Goal: Information Seeking & Learning: Find contact information

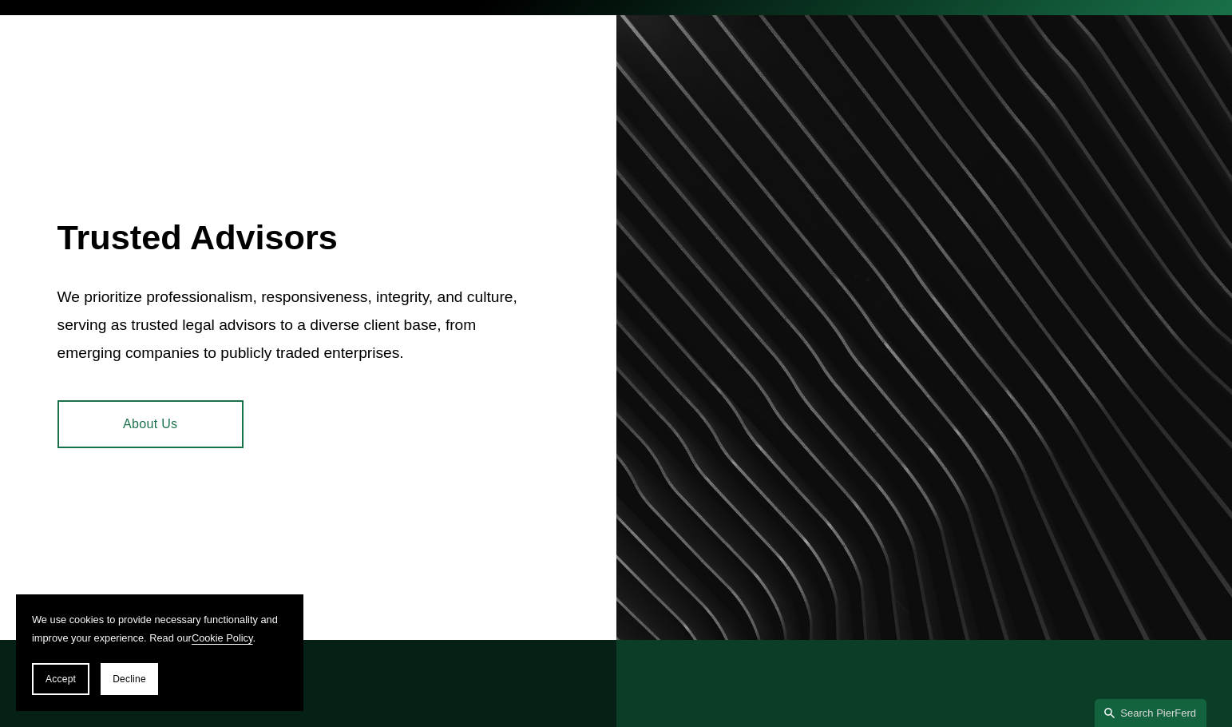
scroll to position [958, 0]
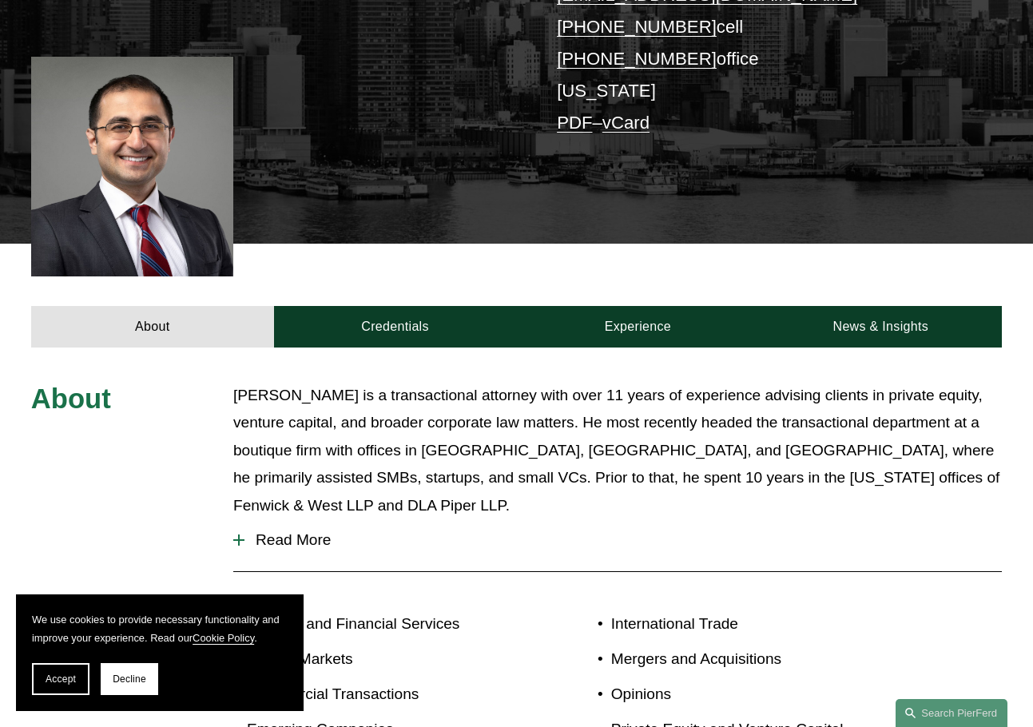
scroll to position [319, 0]
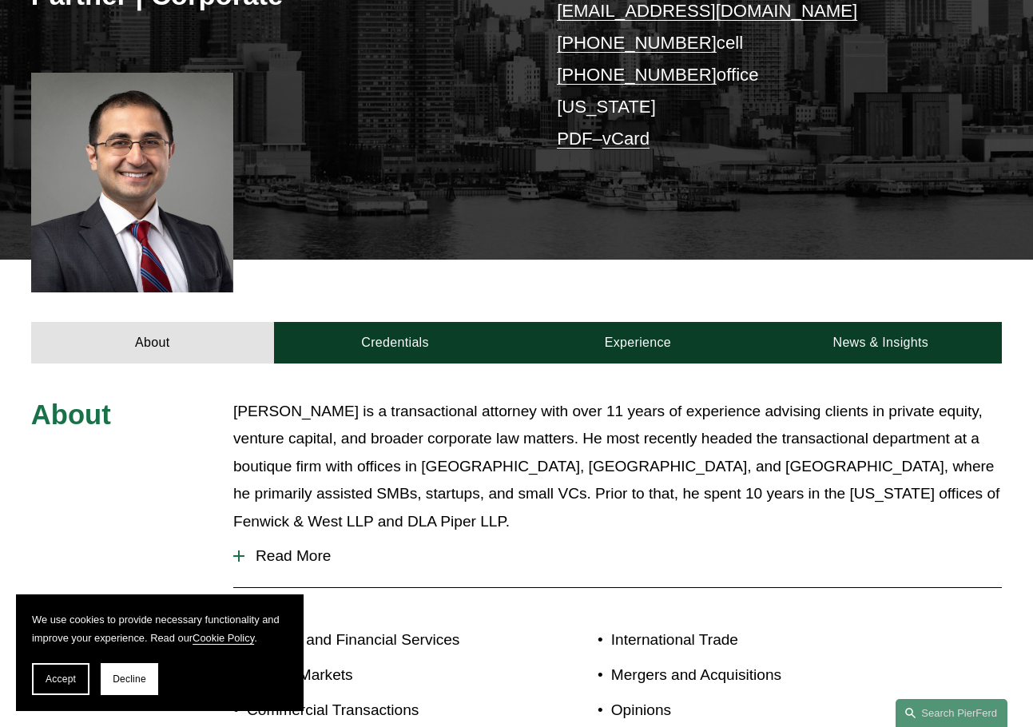
click at [319, 547] on span "Read More" at bounding box center [622, 556] width 757 height 18
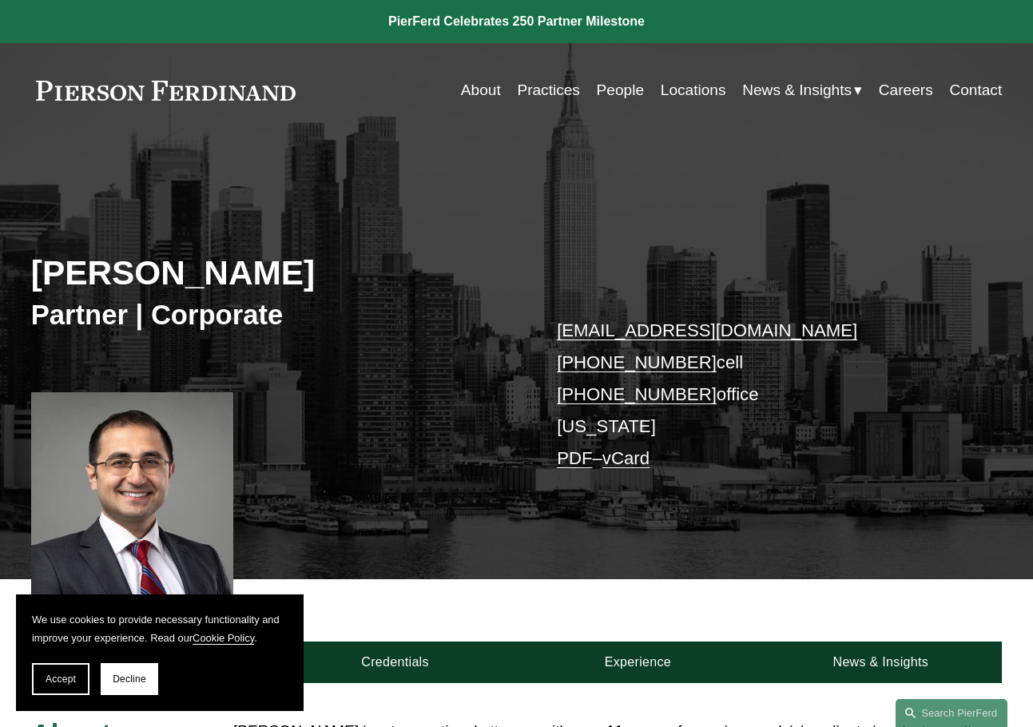
scroll to position [399, 0]
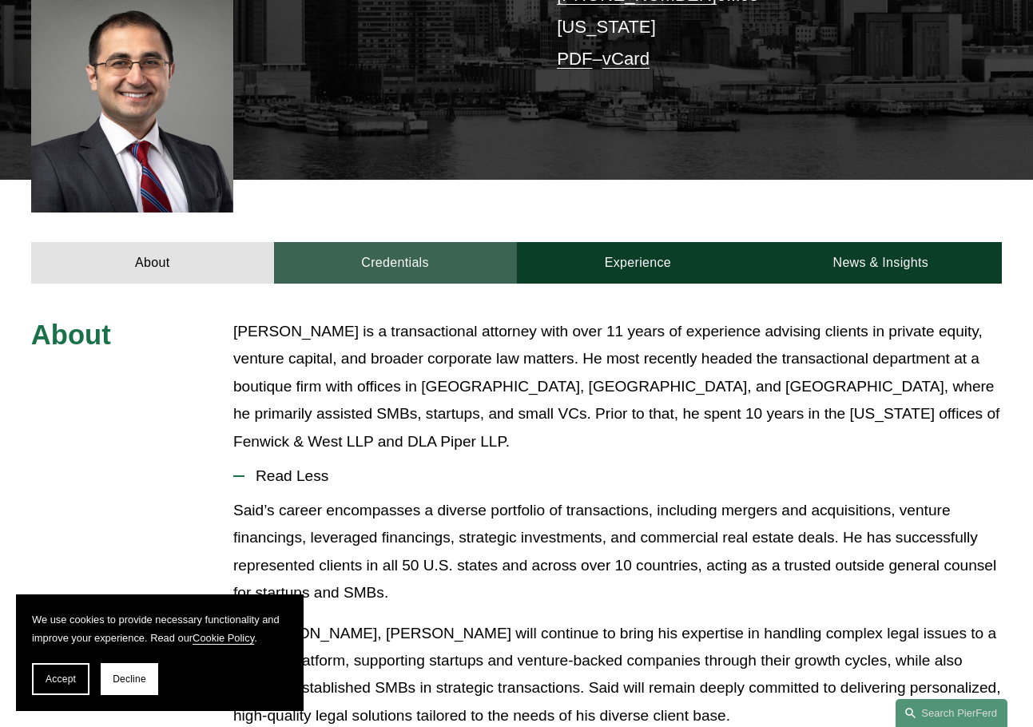
click at [427, 261] on link "Credentials" at bounding box center [395, 263] width 243 height 42
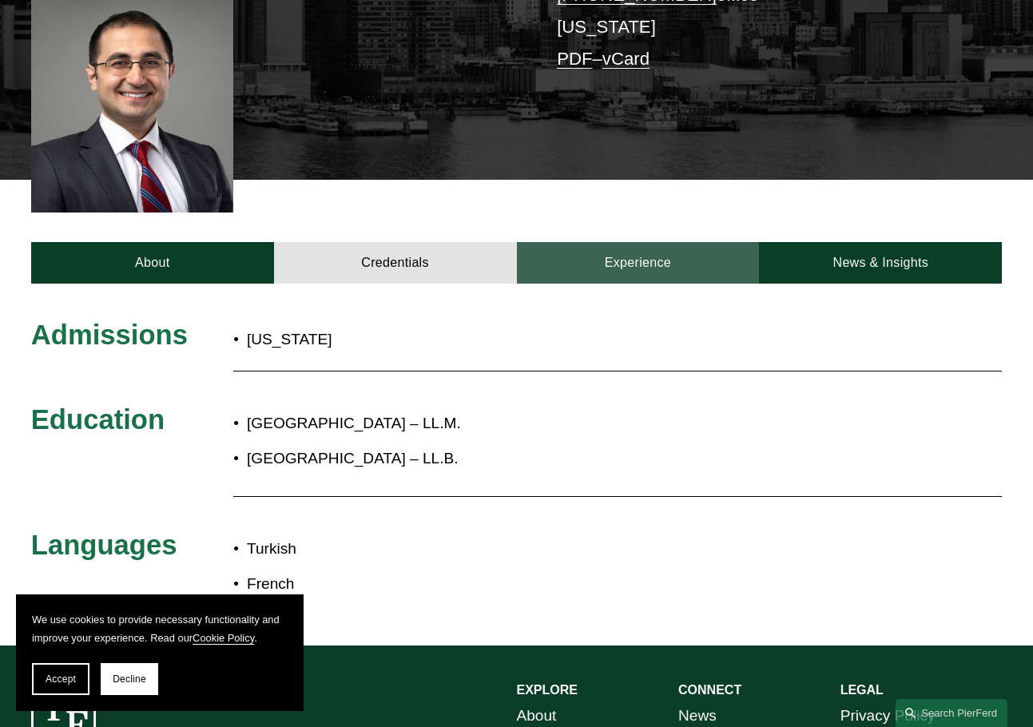
click at [645, 283] on link "Experience" at bounding box center [638, 263] width 243 height 42
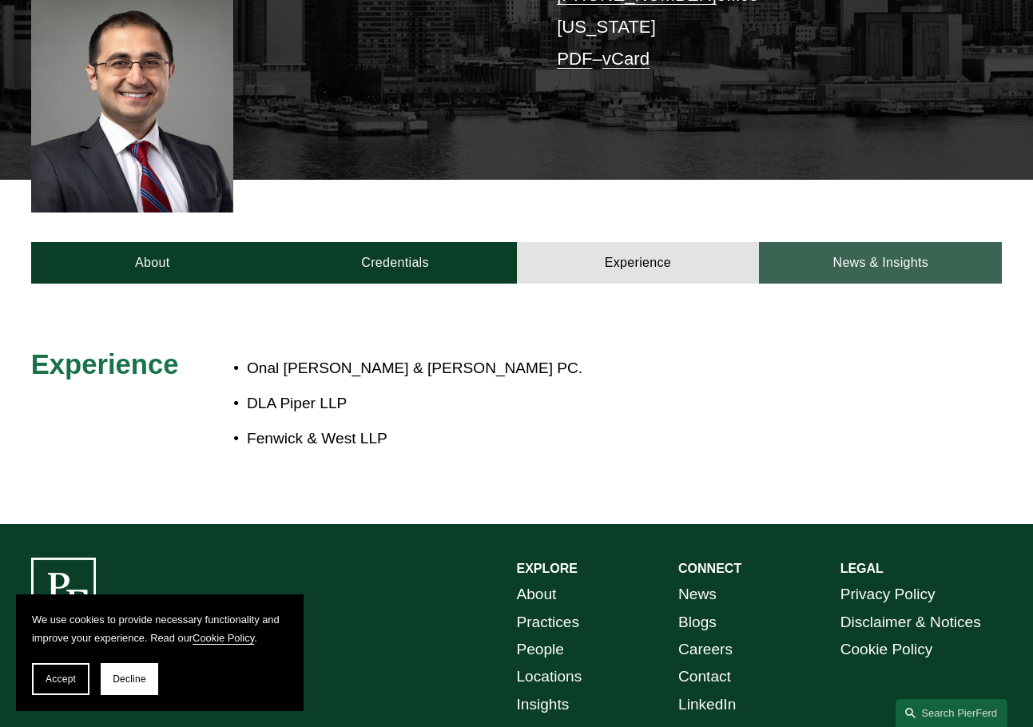
click at [820, 283] on link "News & Insights" at bounding box center [880, 263] width 243 height 42
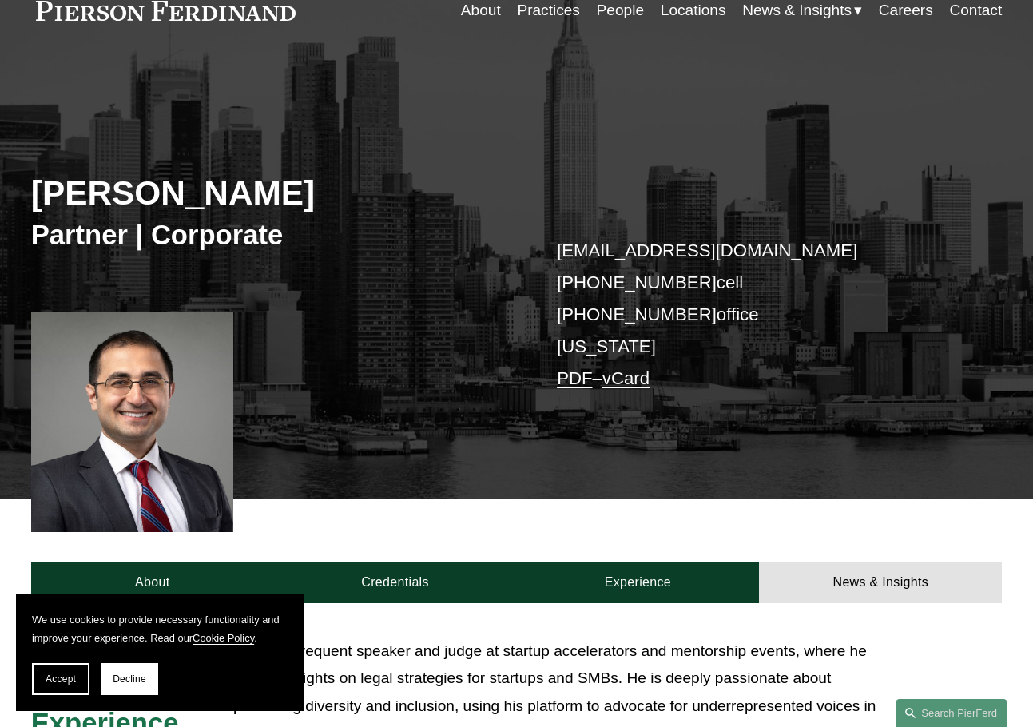
scroll to position [0, 0]
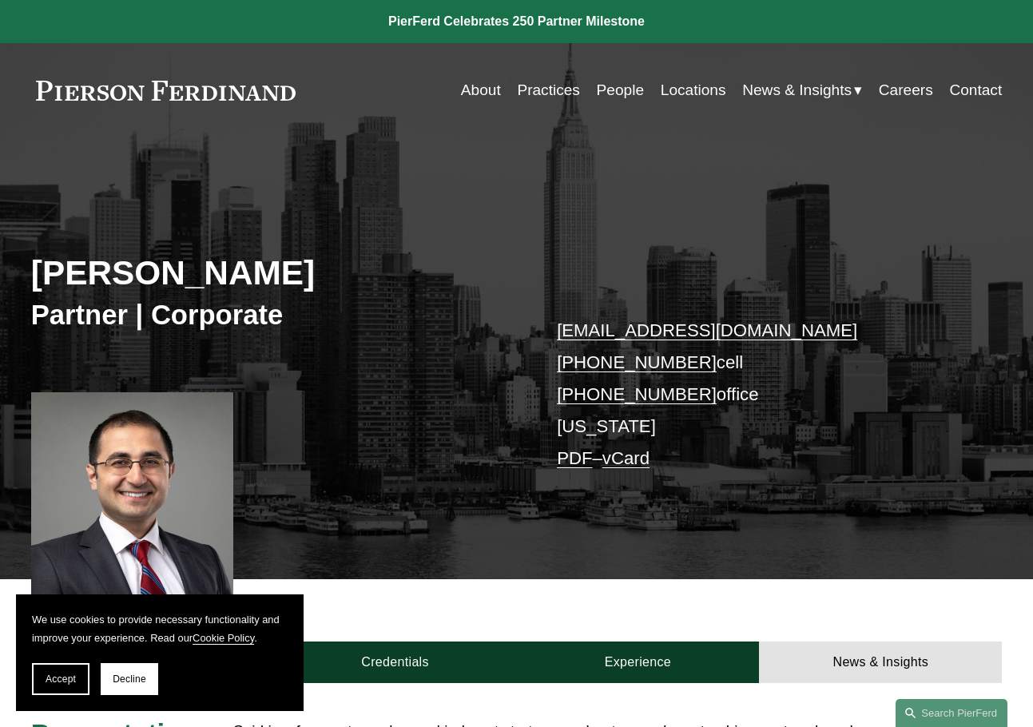
click at [483, 86] on link "About" at bounding box center [481, 90] width 40 height 30
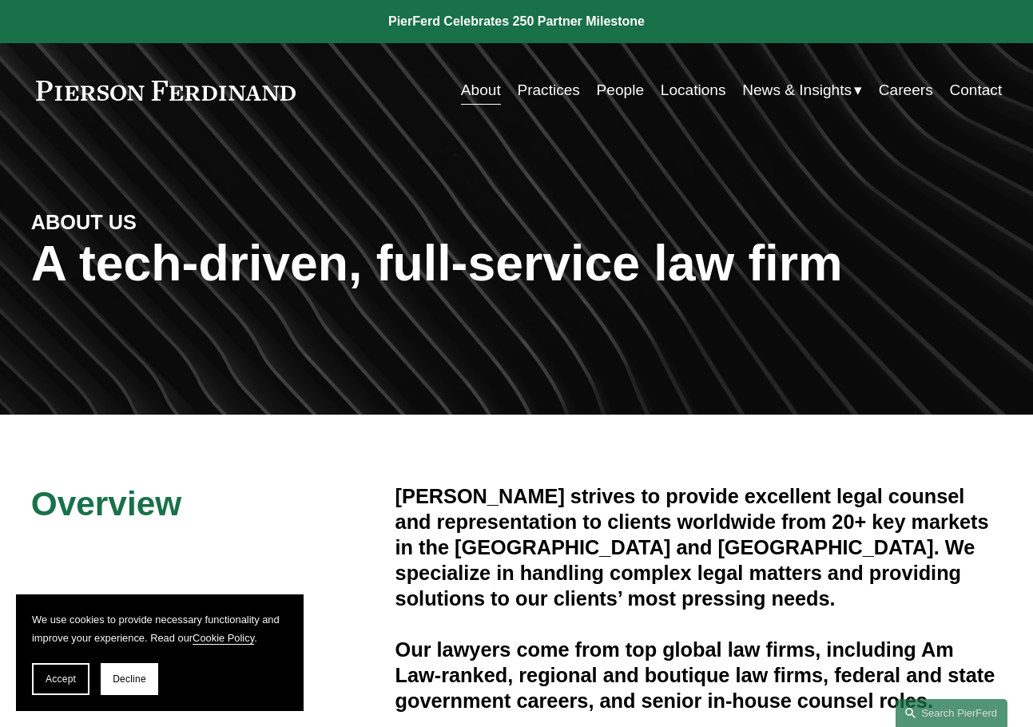
click at [952, 90] on link "Contact" at bounding box center [975, 90] width 53 height 30
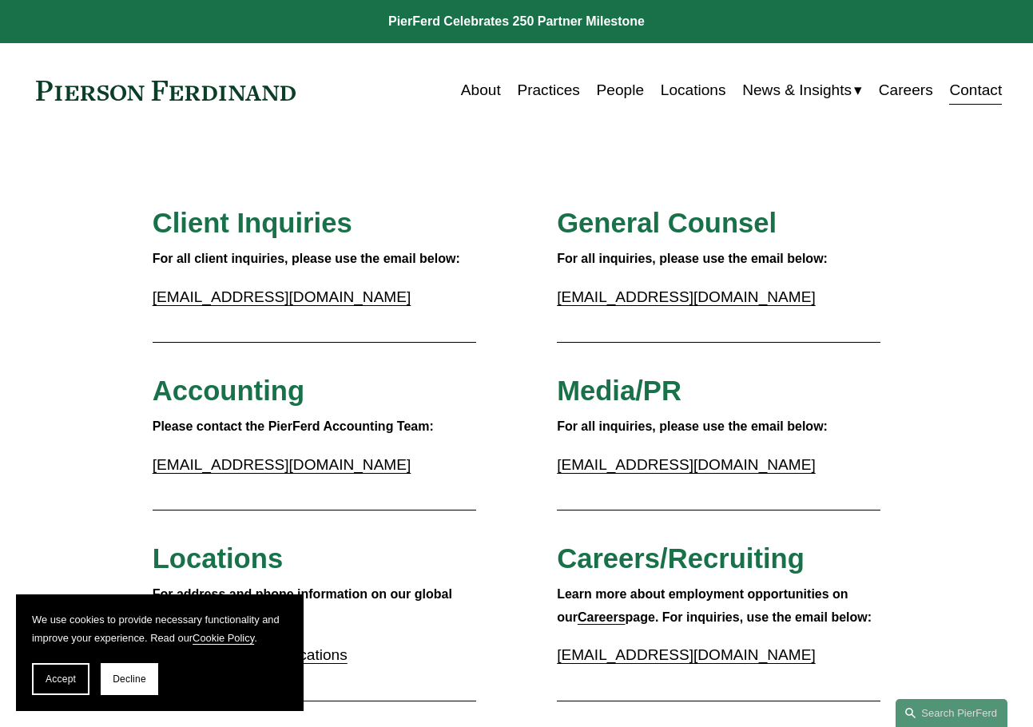
click at [470, 86] on link "About" at bounding box center [481, 90] width 40 height 30
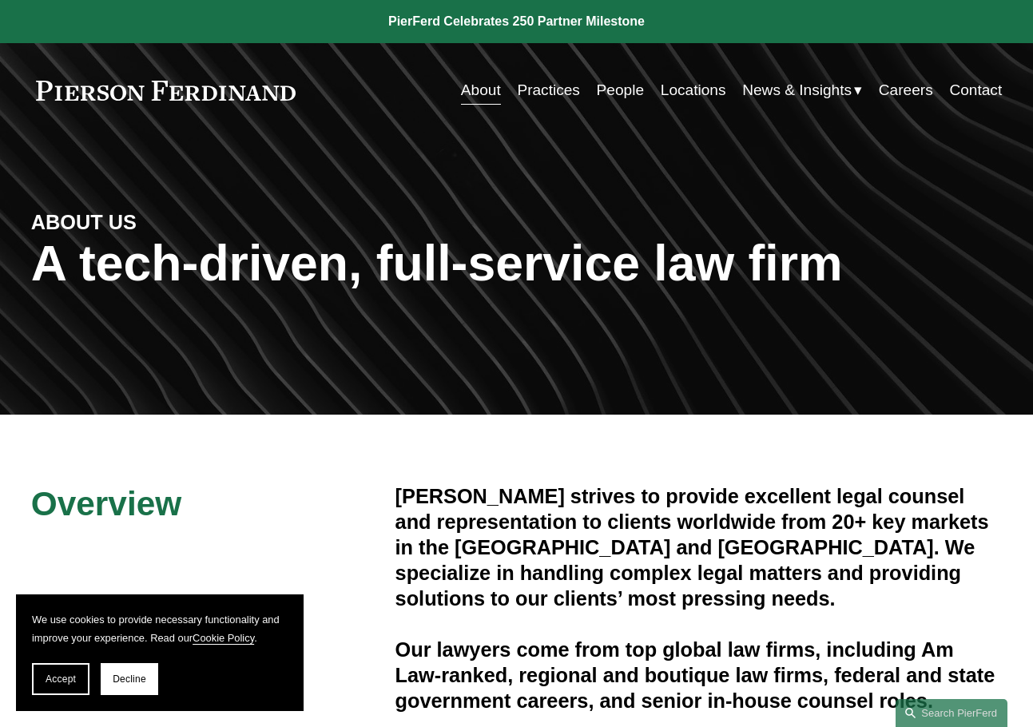
click at [642, 85] on nav "About Practices People Locations News & Insights News Insights Blogs Careers Co…" at bounding box center [731, 90] width 541 height 30
click at [616, 93] on link "People" at bounding box center [620, 90] width 47 height 30
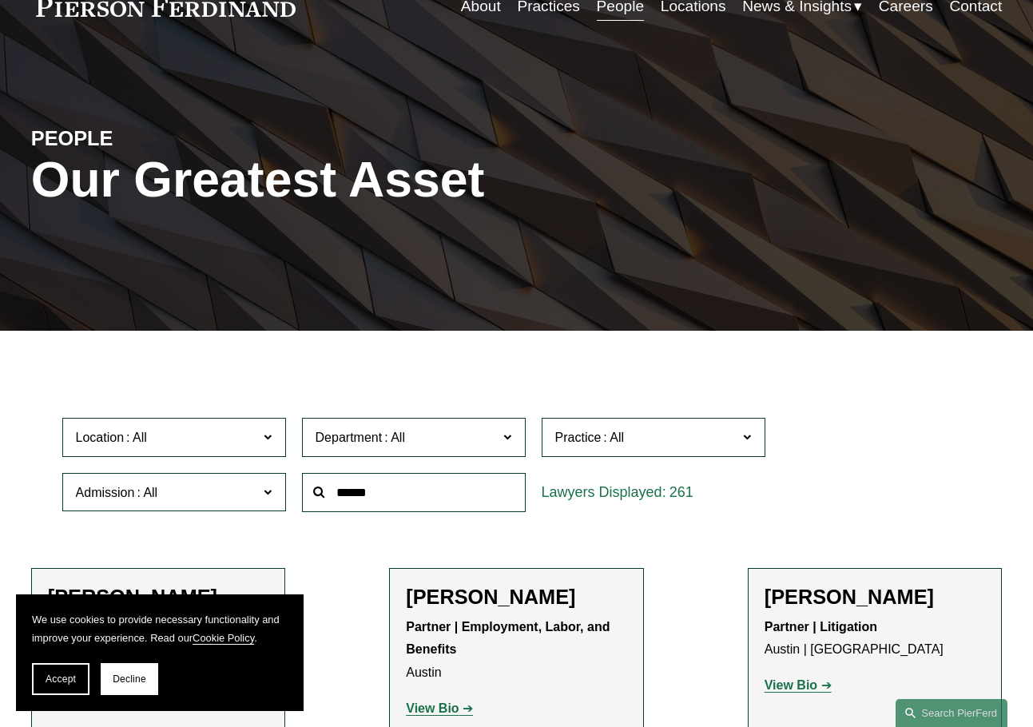
scroll to position [160, 0]
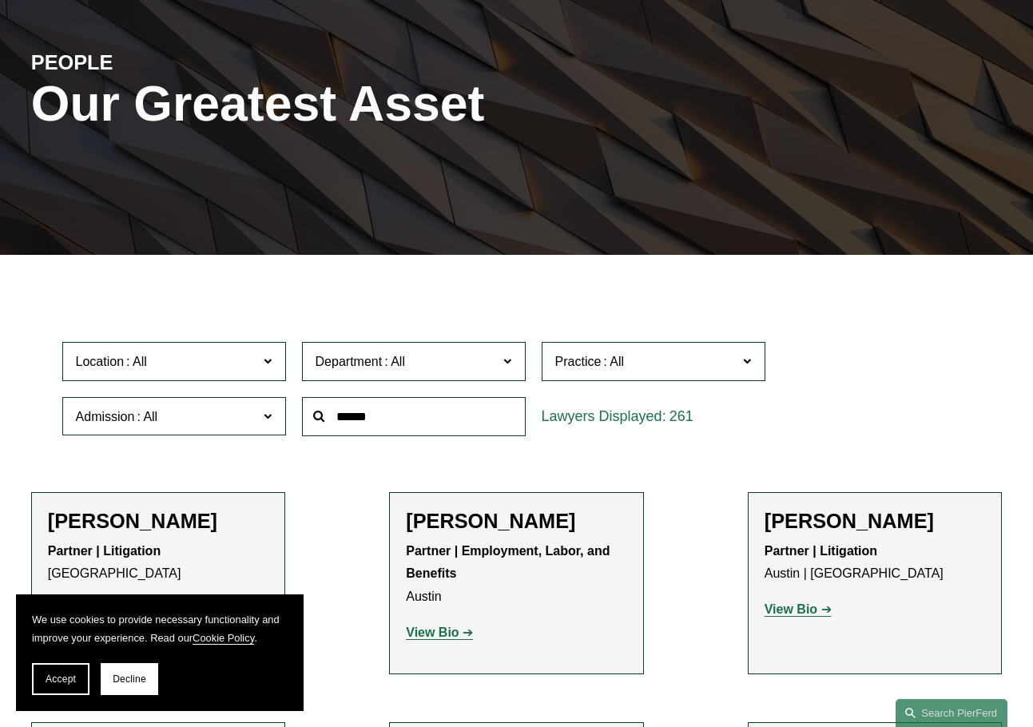
click at [386, 425] on input "text" at bounding box center [414, 416] width 224 height 39
type input "***"
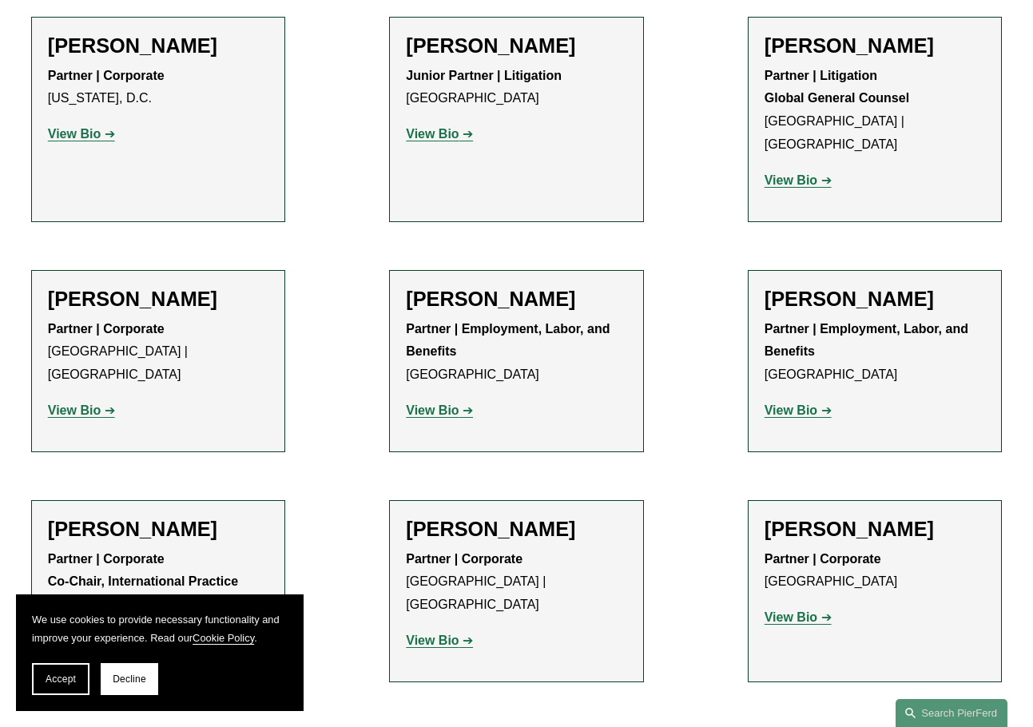
scroll to position [1997, 0]
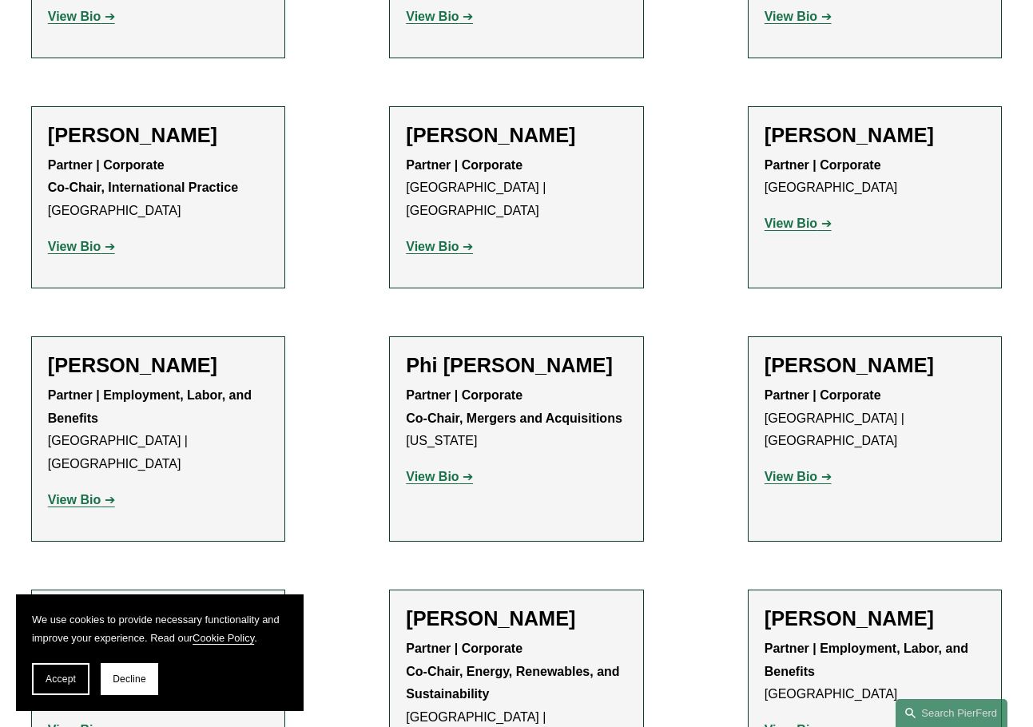
click at [426, 470] on strong "View Bio" at bounding box center [432, 477] width 53 height 14
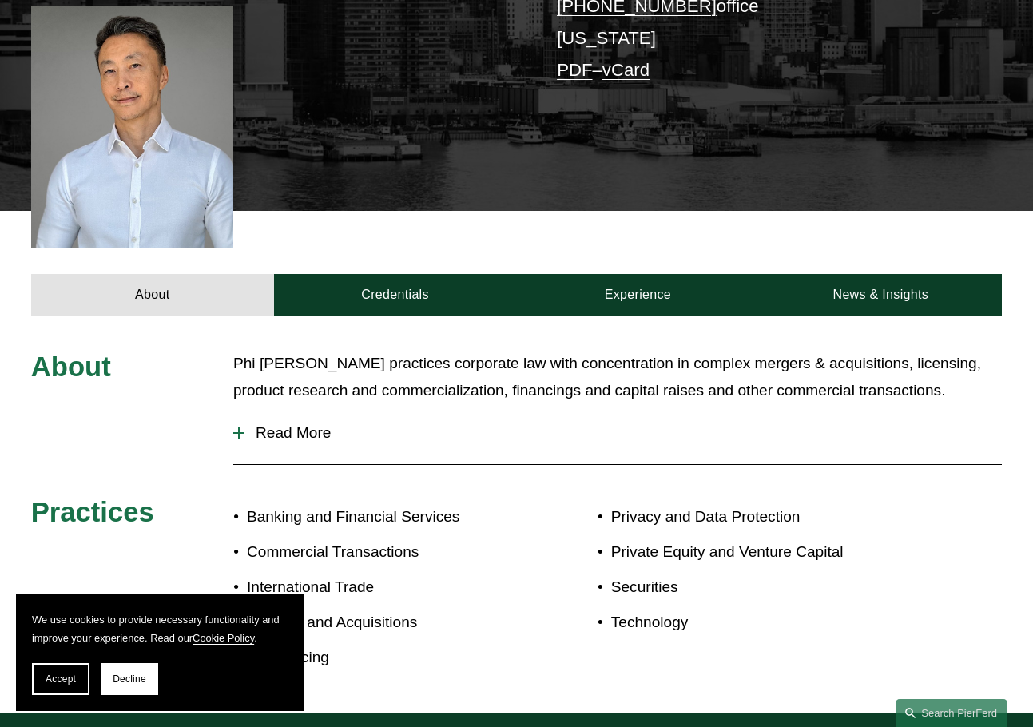
scroll to position [399, 0]
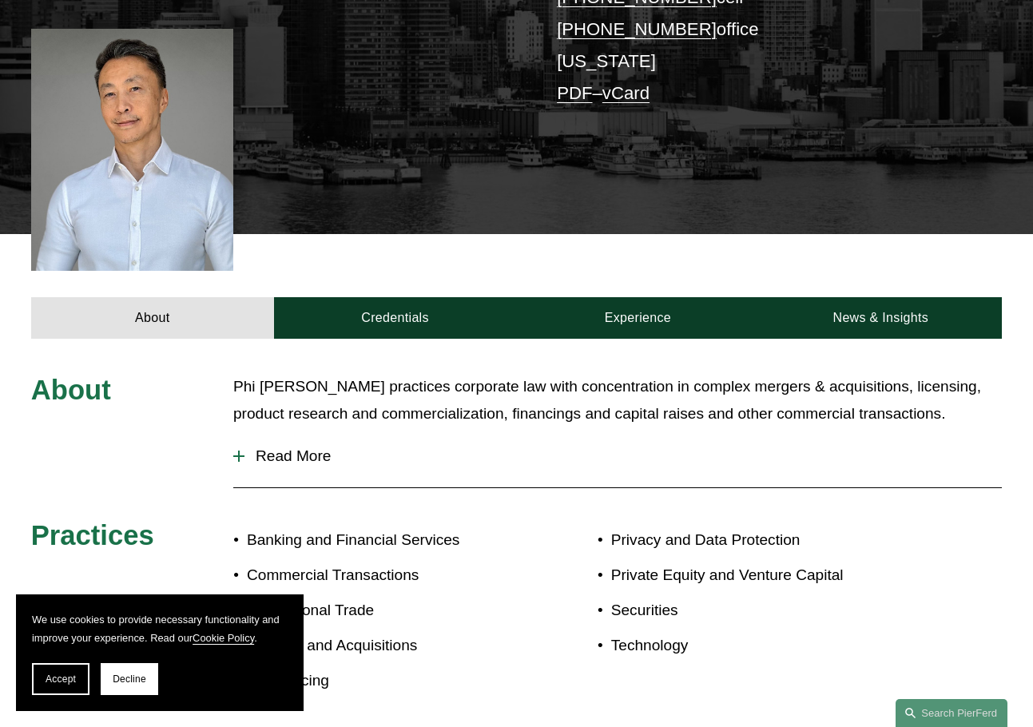
click at [289, 447] on span "Read More" at bounding box center [622, 456] width 757 height 18
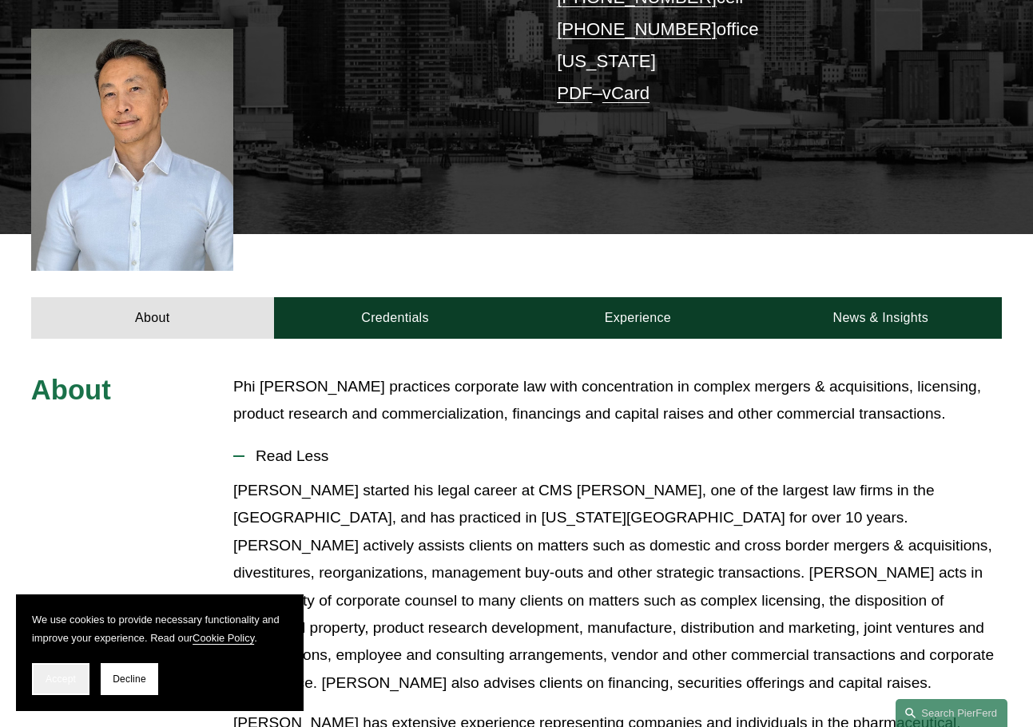
click at [53, 682] on span "Accept" at bounding box center [61, 678] width 30 height 11
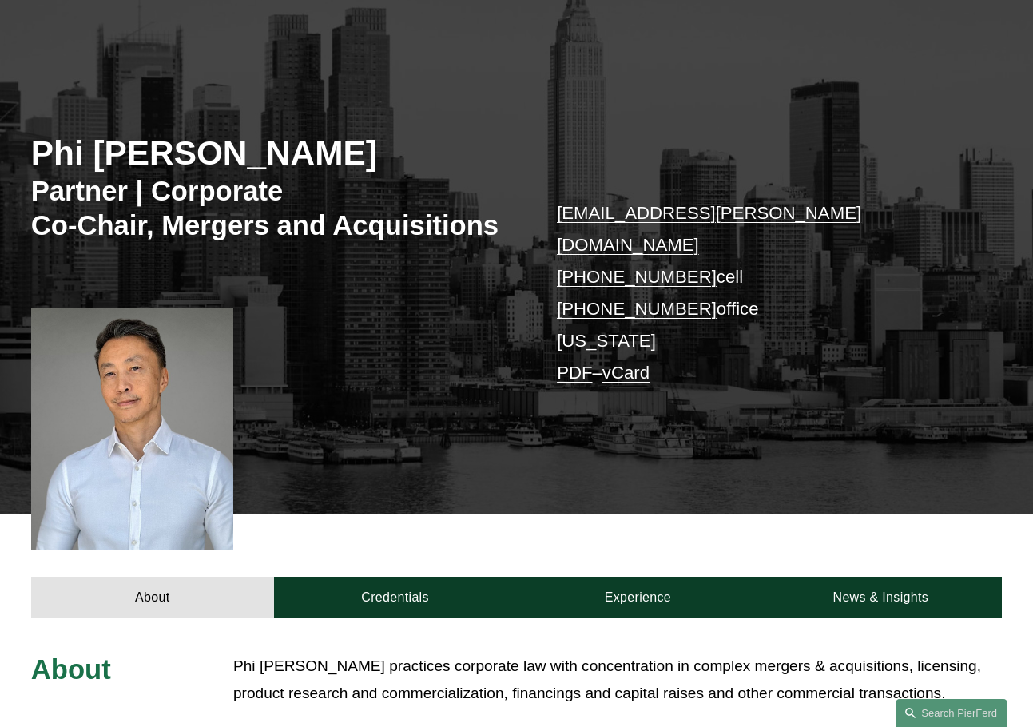
scroll to position [0, 0]
